Goal: Transaction & Acquisition: Purchase product/service

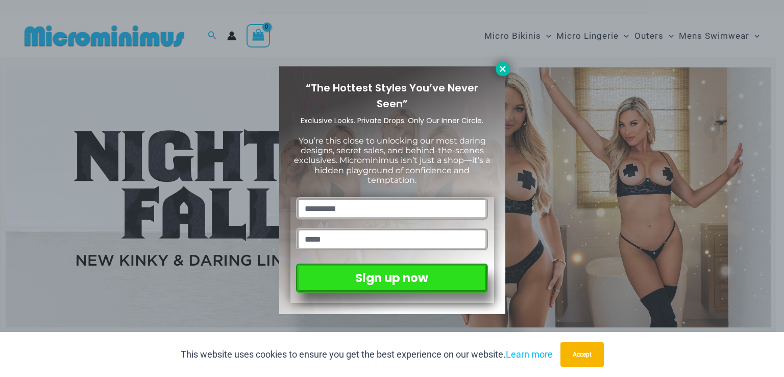
click at [496, 72] on button at bounding box center [502, 69] width 14 height 14
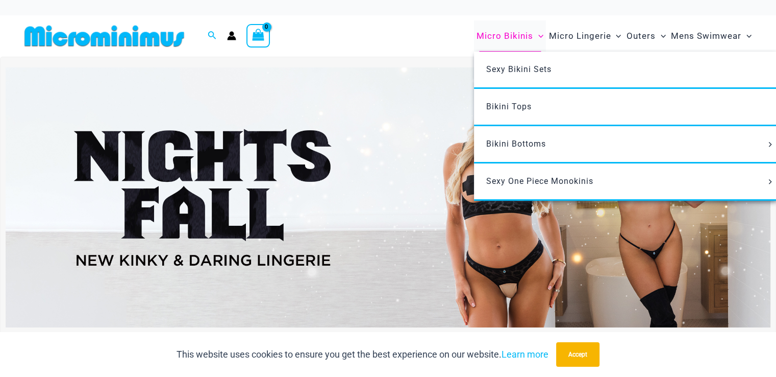
click at [506, 38] on span "Micro Bikinis" at bounding box center [505, 36] width 57 height 26
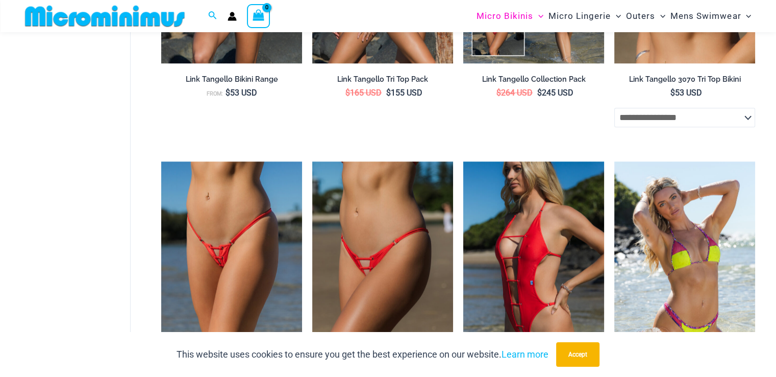
scroll to position [1080, 0]
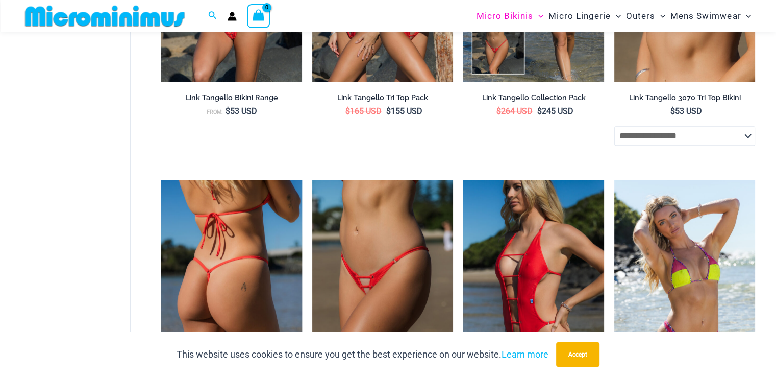
click at [235, 247] on img at bounding box center [231, 285] width 141 height 211
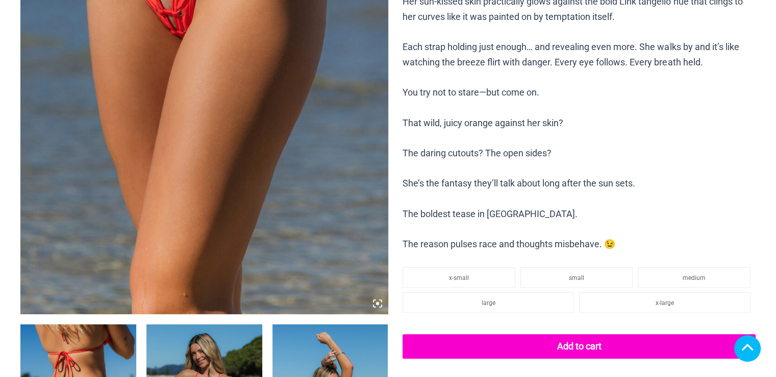
scroll to position [340, 0]
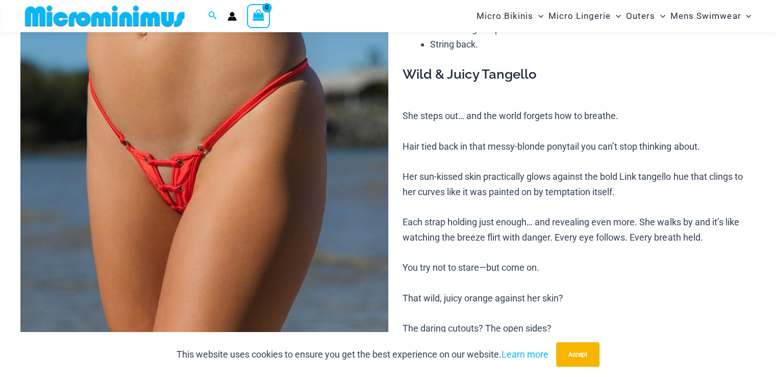
scroll to position [136, 0]
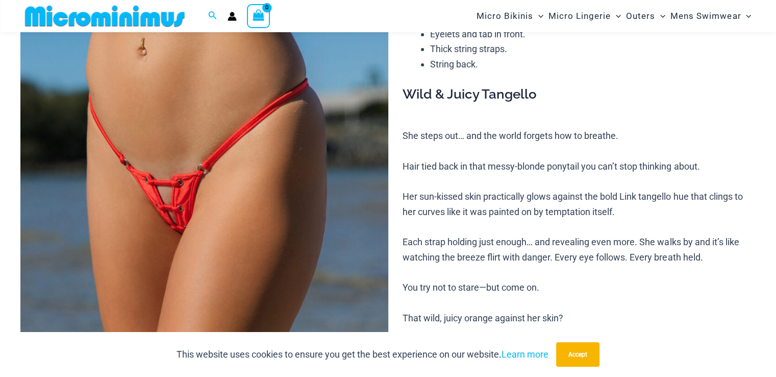
click at [185, 193] on img at bounding box center [204, 233] width 368 height 552
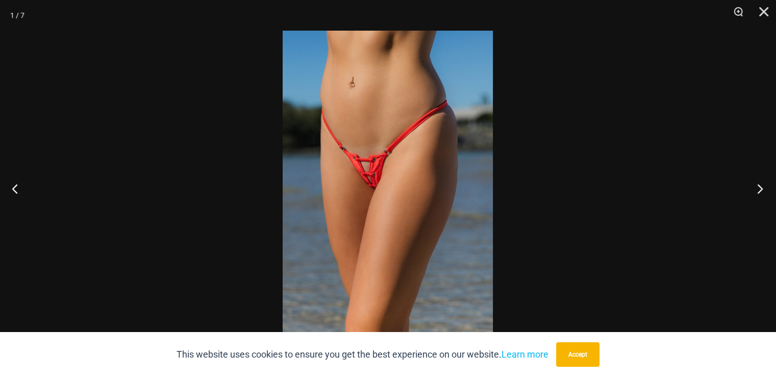
click at [756, 188] on button "Next" at bounding box center [757, 188] width 38 height 51
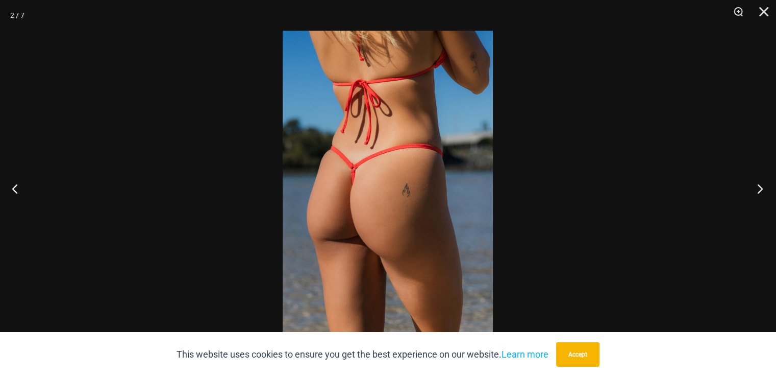
click at [756, 187] on button "Next" at bounding box center [757, 188] width 38 height 51
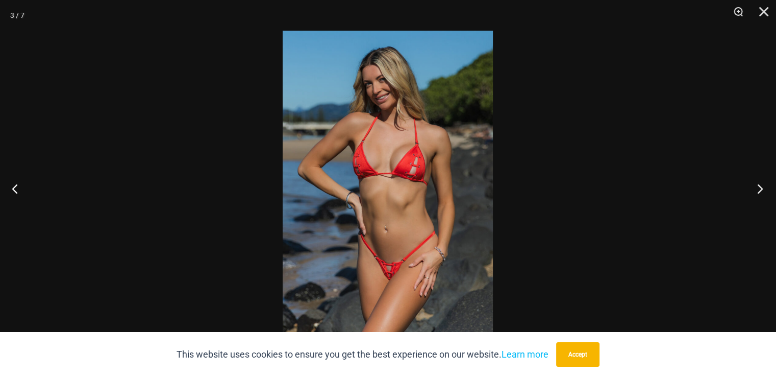
click at [756, 187] on button "Next" at bounding box center [757, 188] width 38 height 51
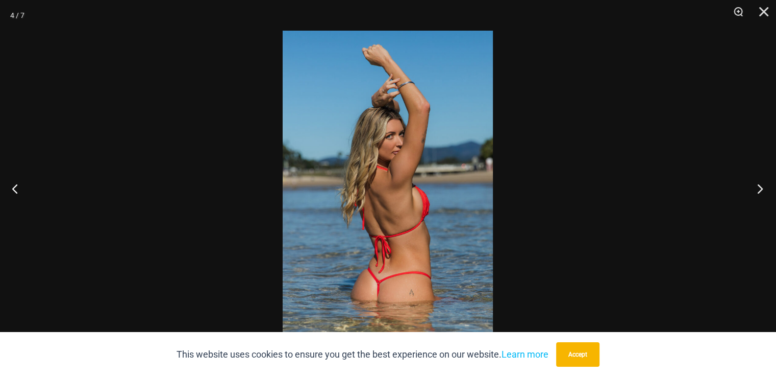
click at [756, 187] on button "Next" at bounding box center [757, 188] width 38 height 51
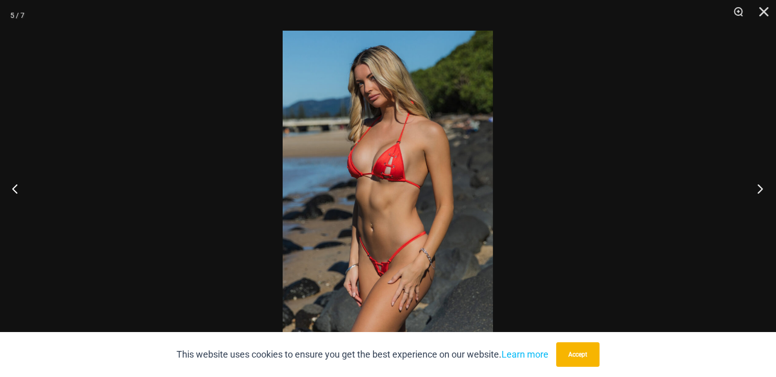
click at [756, 187] on button "Next" at bounding box center [757, 188] width 38 height 51
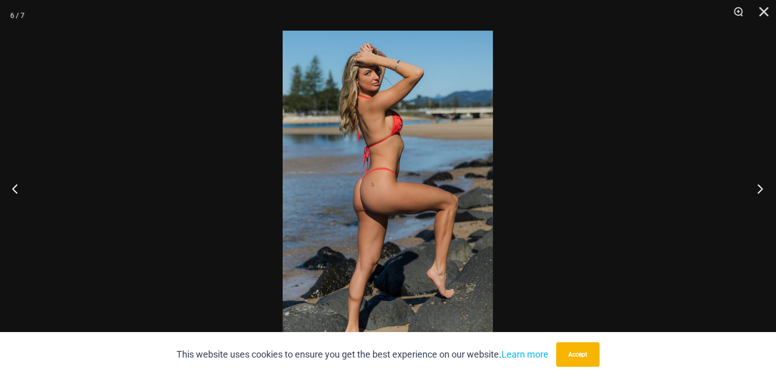
click at [756, 187] on button "Next" at bounding box center [757, 188] width 38 height 51
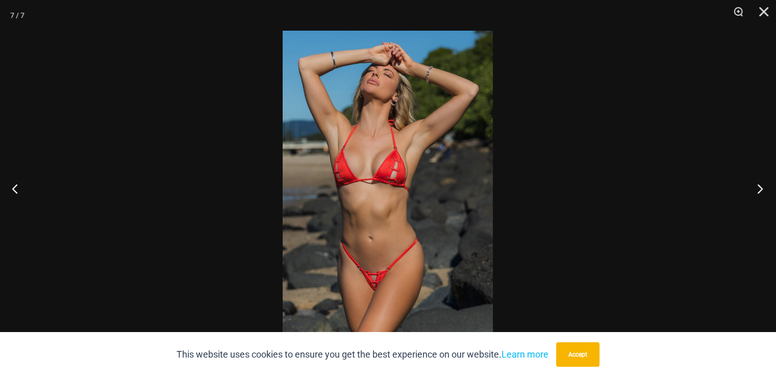
click at [765, 188] on button "Next" at bounding box center [757, 188] width 38 height 51
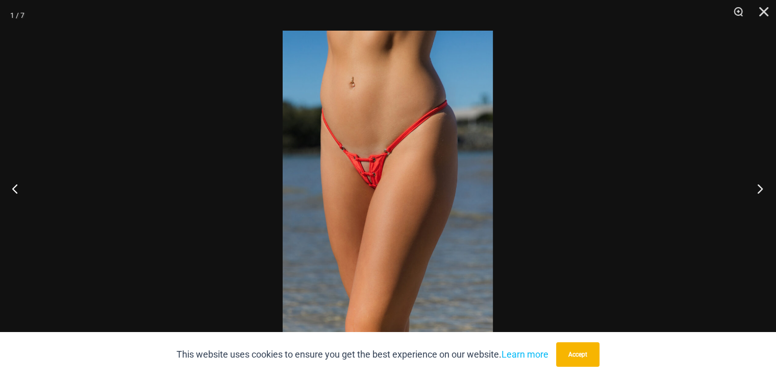
click at [755, 183] on button "Next" at bounding box center [757, 188] width 38 height 51
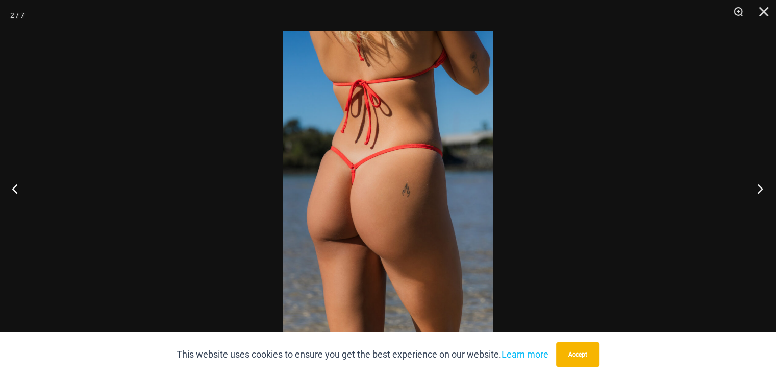
click at [755, 183] on button "Next" at bounding box center [757, 188] width 38 height 51
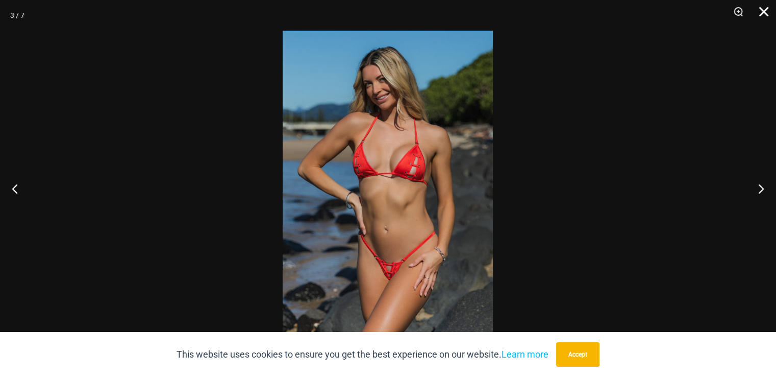
click at [767, 7] on button "Close" at bounding box center [760, 15] width 26 height 31
